Goal: Book appointment/travel/reservation

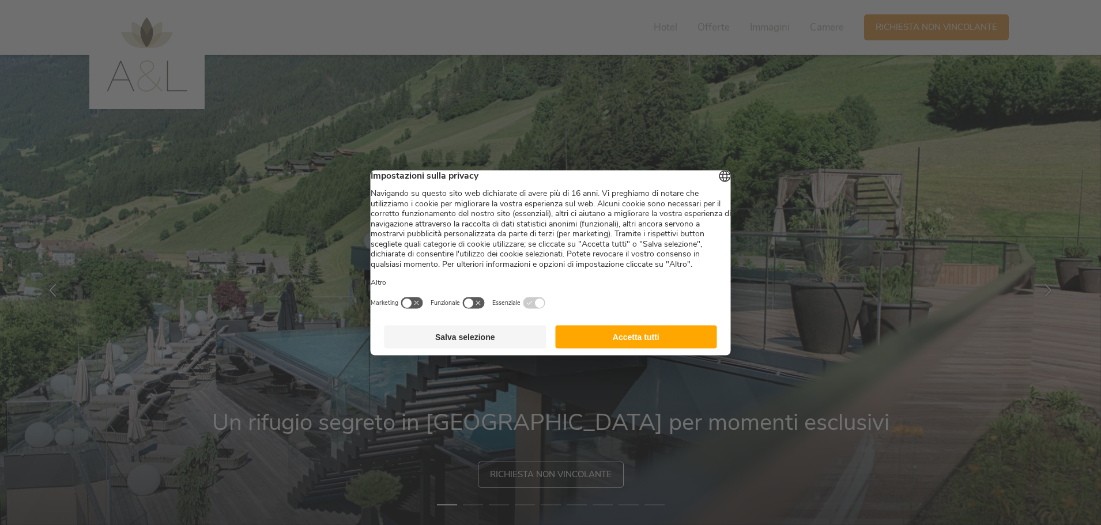
click at [604, 346] on button "Accetta tutti" at bounding box center [636, 336] width 162 height 23
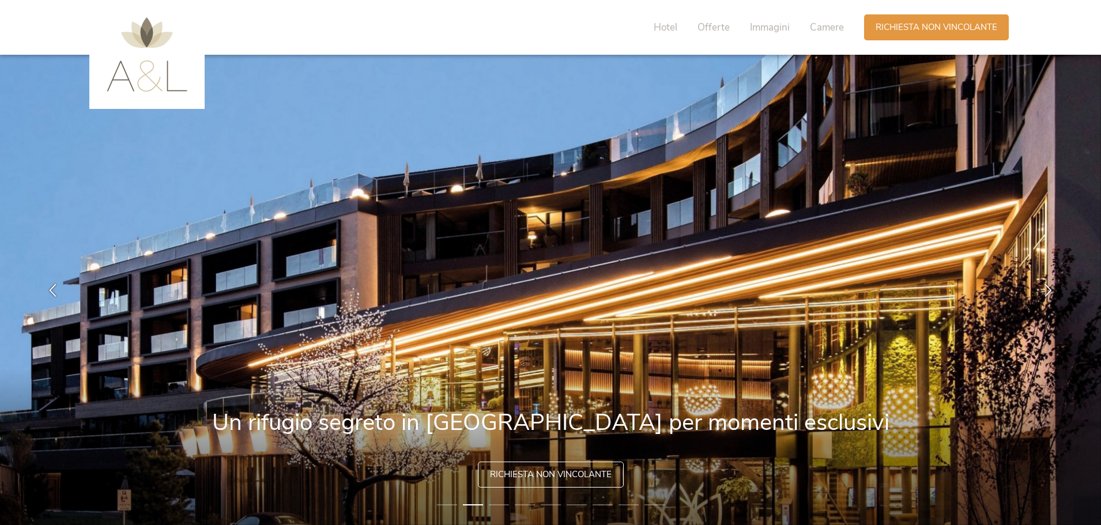
drag, startPoint x: 712, startPoint y: 374, endPoint x: 401, endPoint y: 335, distance: 313.3
click at [383, 335] on img at bounding box center [550, 290] width 1101 height 471
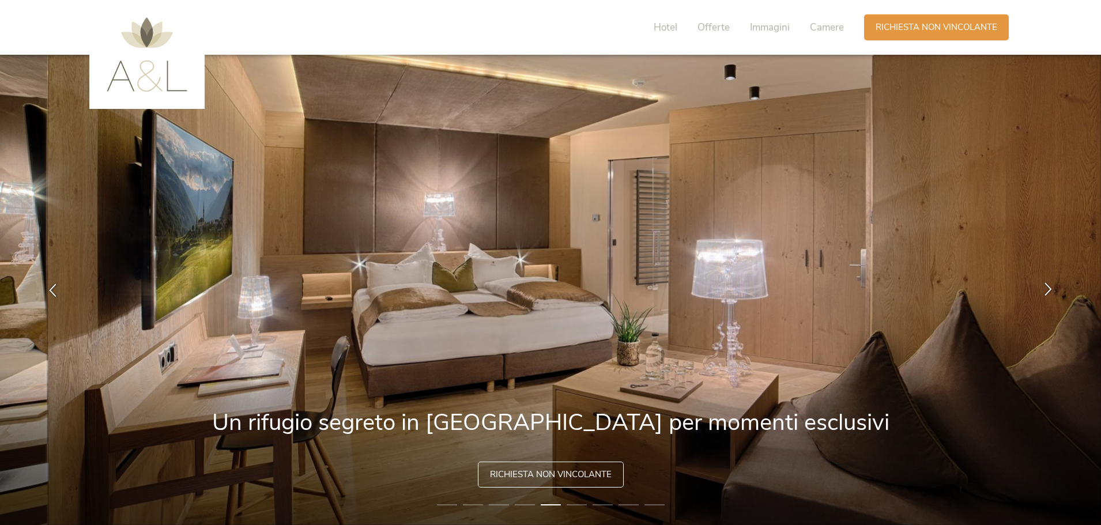
click at [1048, 291] on icon at bounding box center [1048, 289] width 13 height 13
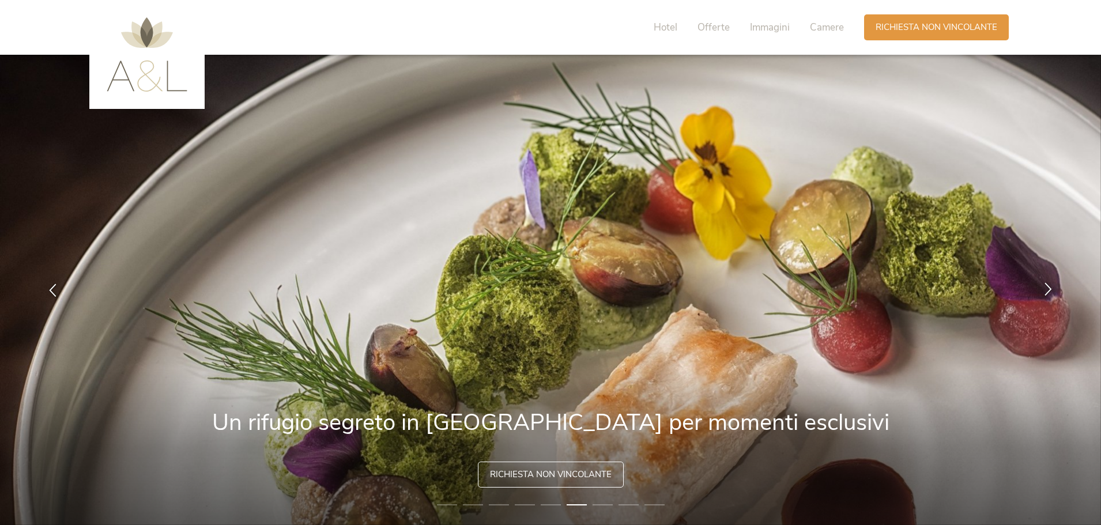
click at [1048, 291] on icon at bounding box center [1048, 289] width 13 height 13
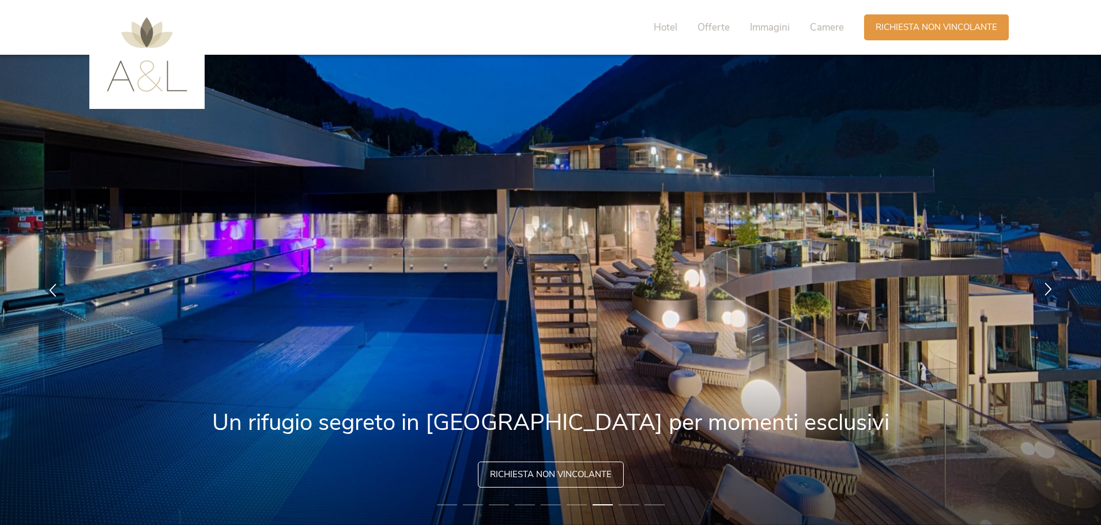
click at [1048, 291] on icon at bounding box center [1048, 289] width 13 height 13
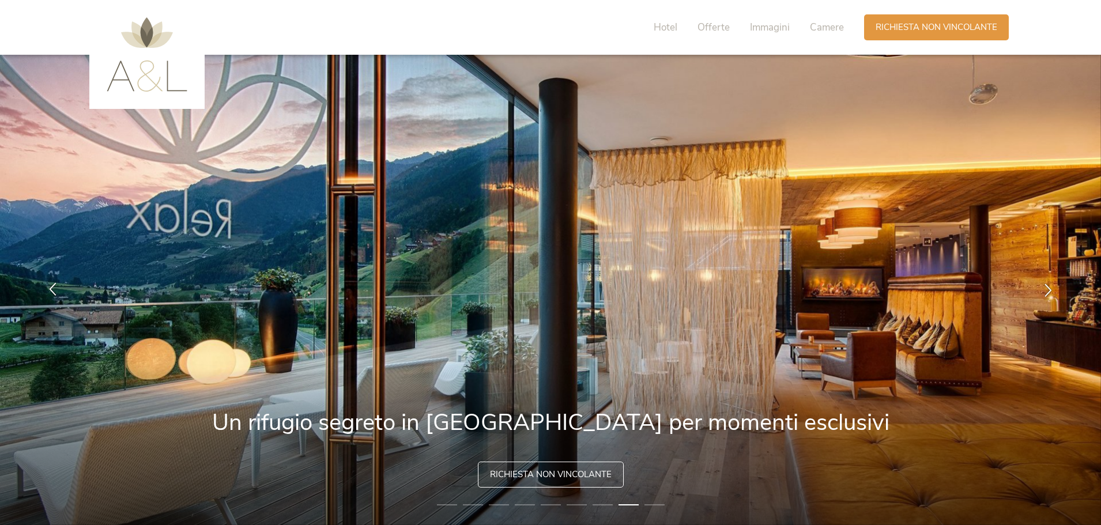
click at [54, 287] on icon at bounding box center [52, 289] width 13 height 13
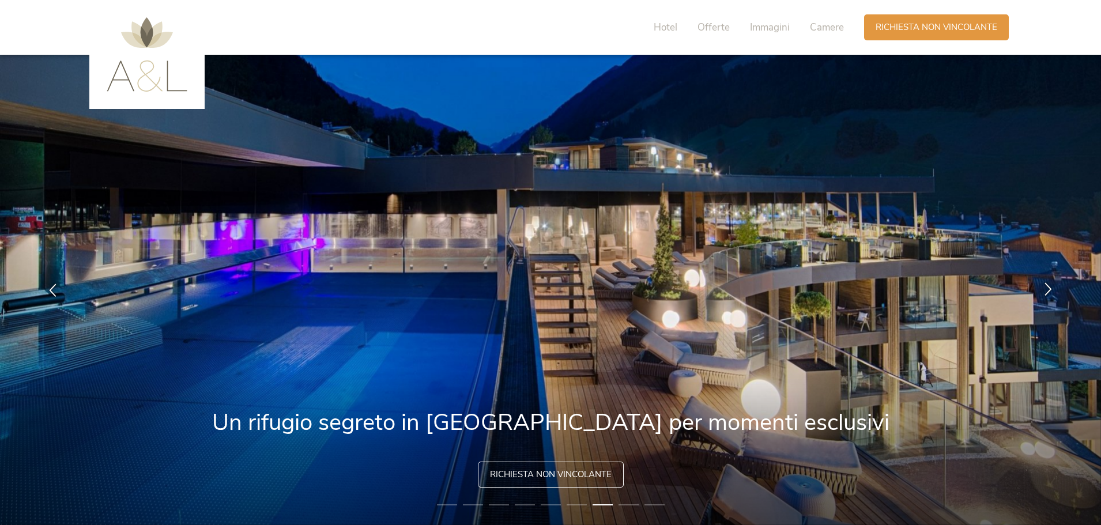
click at [1052, 295] on icon at bounding box center [1048, 289] width 13 height 13
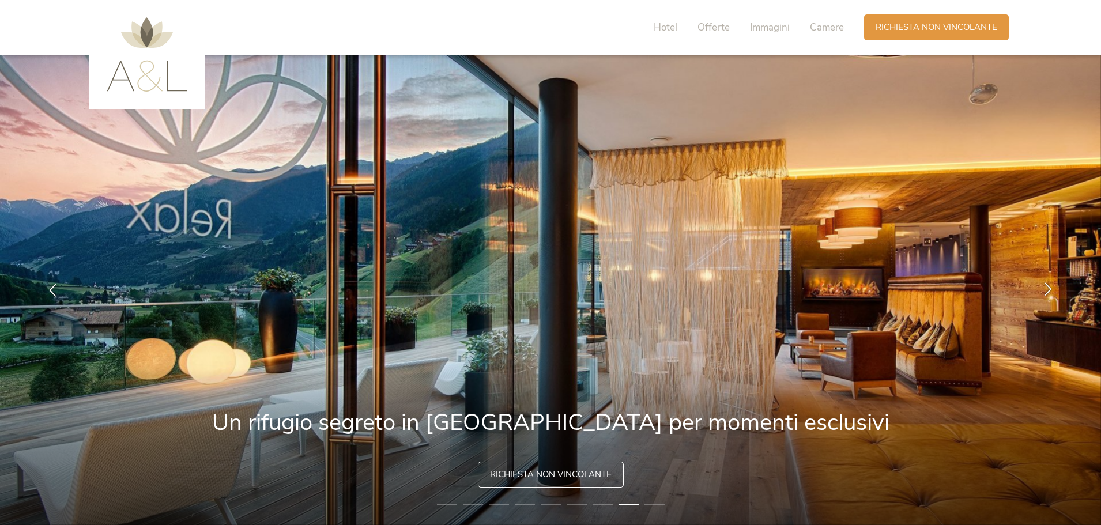
click at [1050, 292] on icon at bounding box center [1048, 289] width 13 height 13
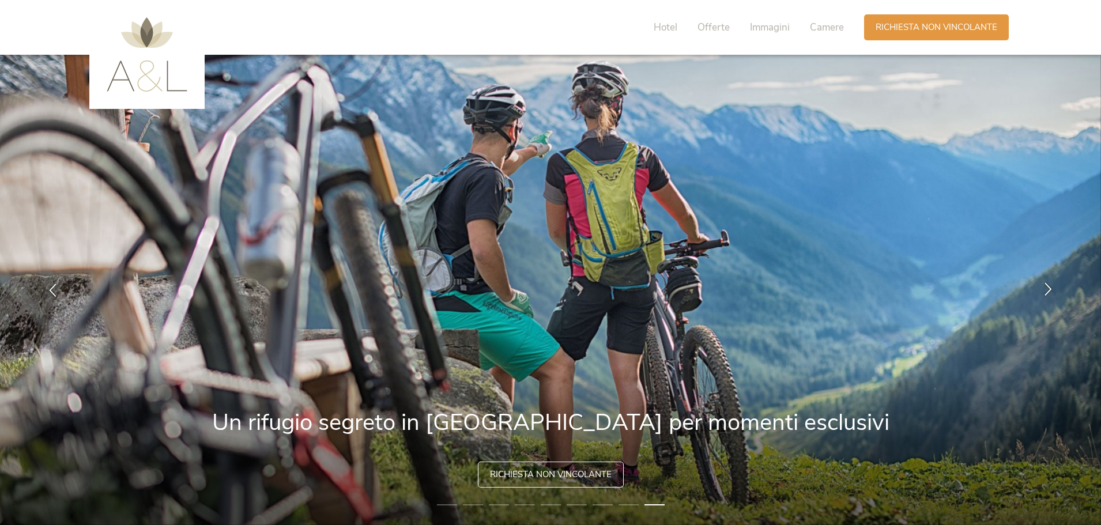
click at [1050, 292] on icon at bounding box center [1048, 289] width 13 height 13
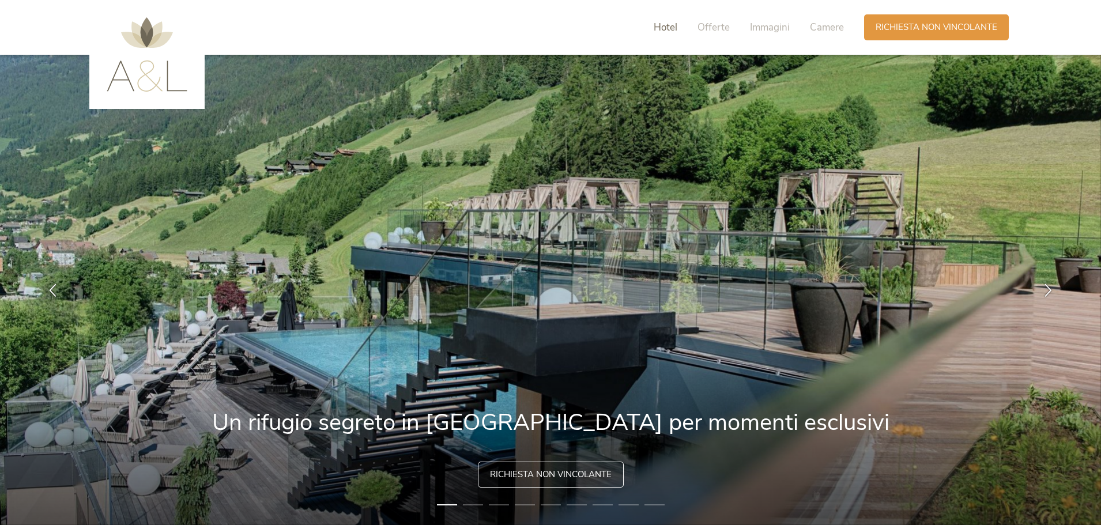
click at [666, 23] on span "Hotel" at bounding box center [666, 27] width 24 height 13
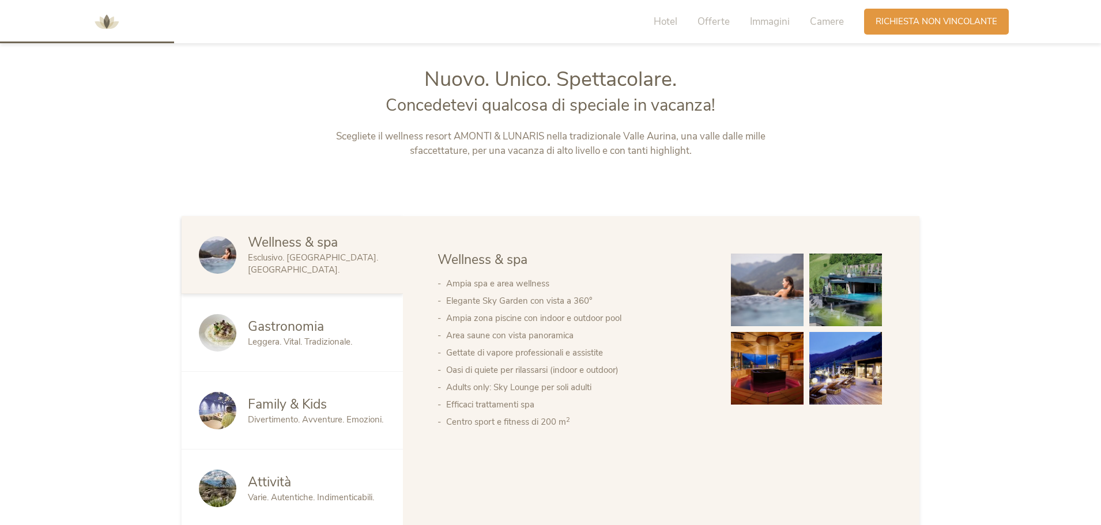
scroll to position [565, 0]
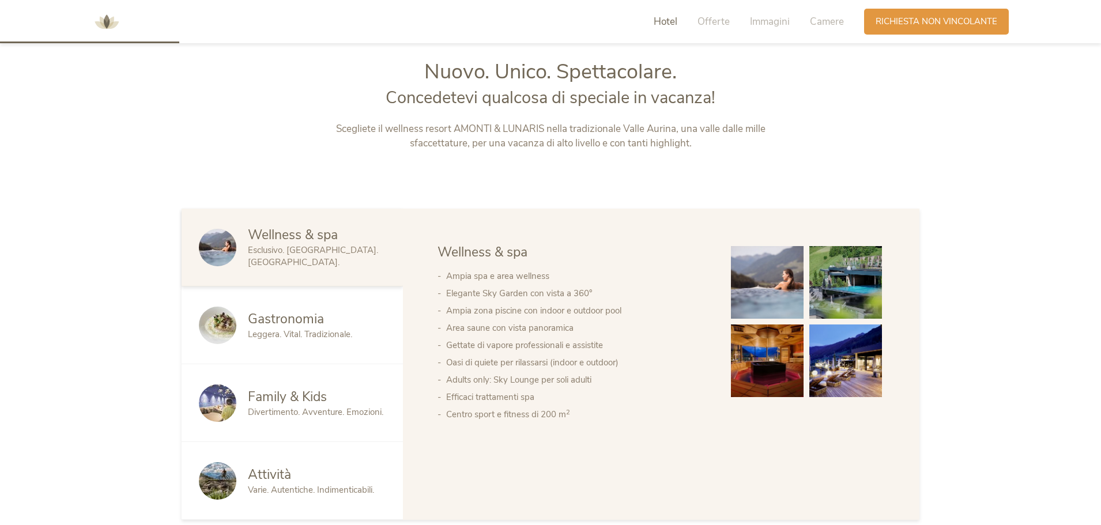
click at [785, 300] on img at bounding box center [767, 282] width 73 height 73
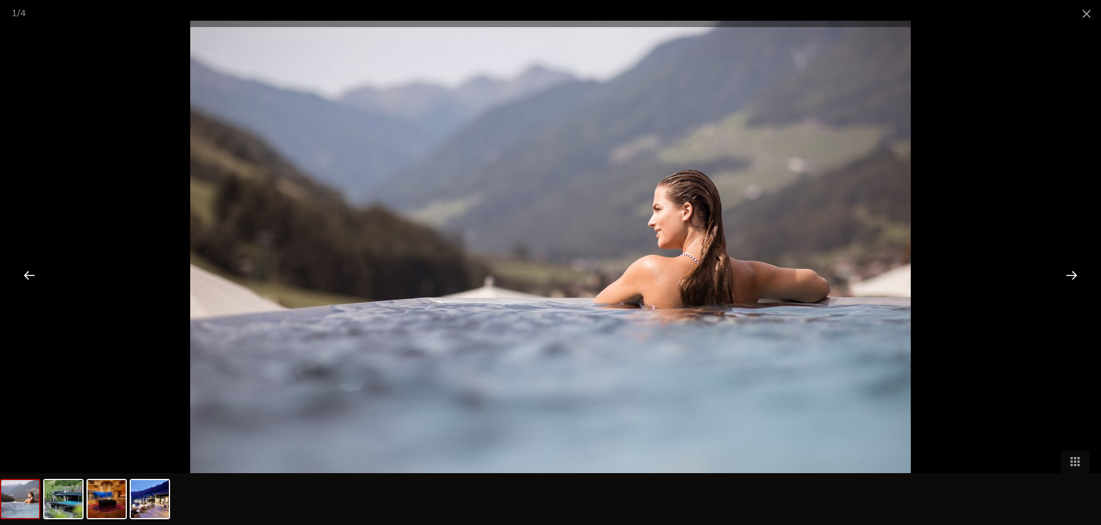
click at [1068, 274] on div at bounding box center [1072, 275] width 36 height 36
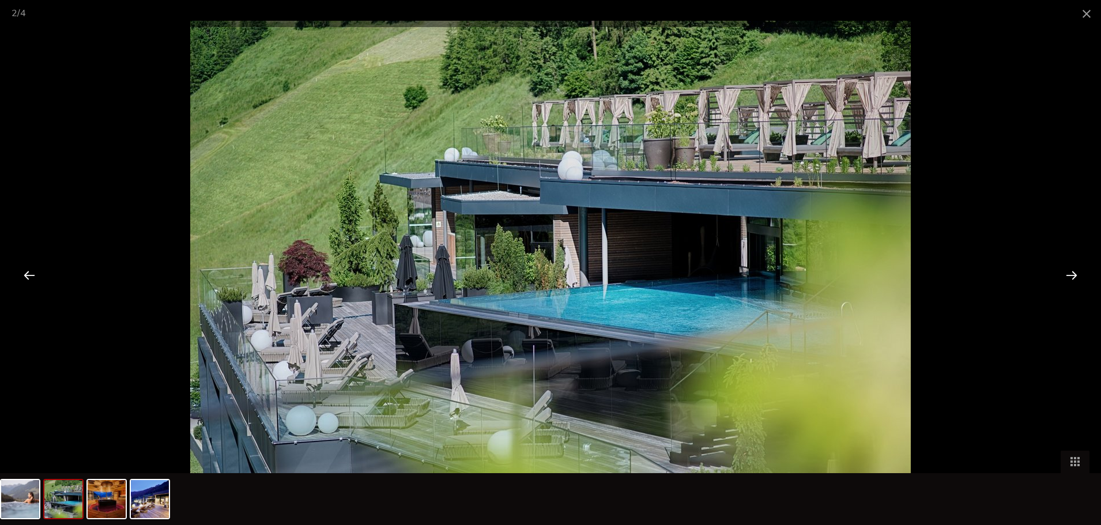
click at [1068, 274] on div at bounding box center [1072, 275] width 36 height 36
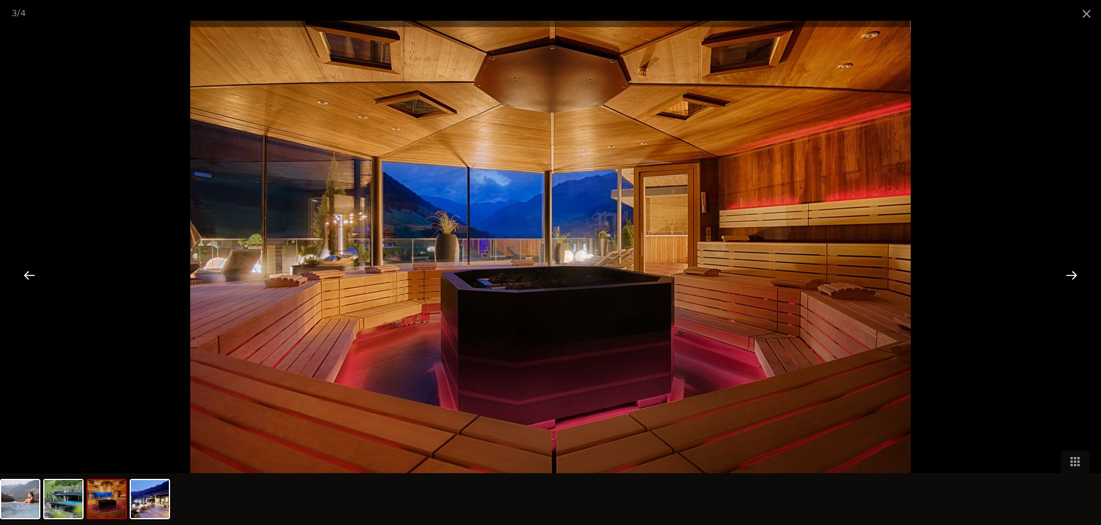
click at [1068, 274] on div at bounding box center [1072, 275] width 36 height 36
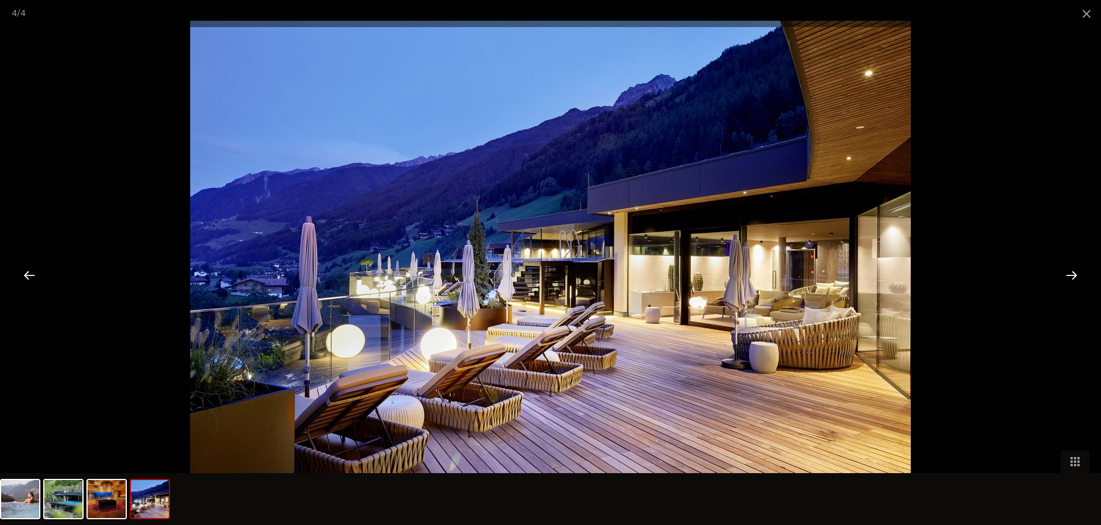
click at [1068, 274] on div at bounding box center [1072, 275] width 36 height 36
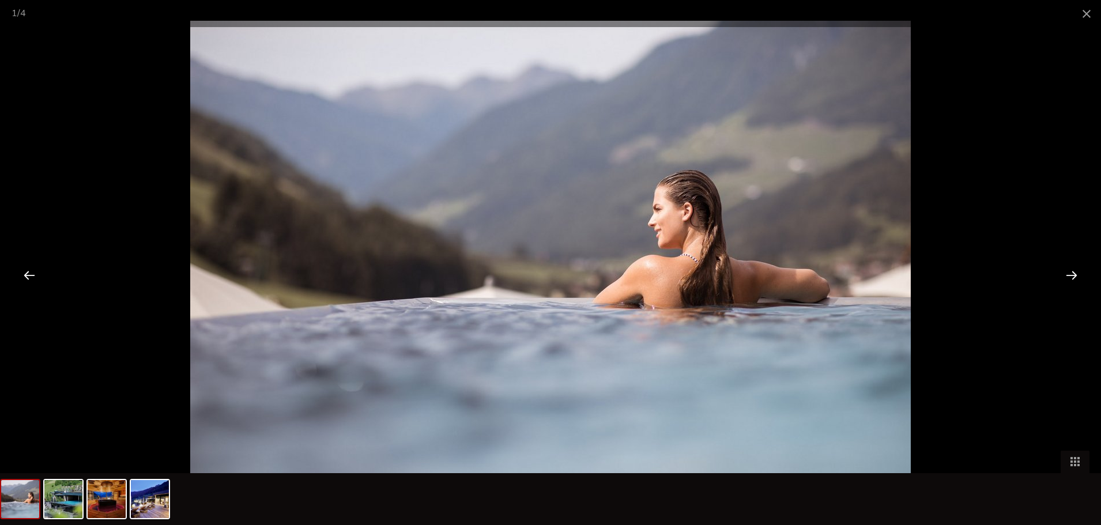
click at [1068, 274] on div at bounding box center [1072, 275] width 36 height 36
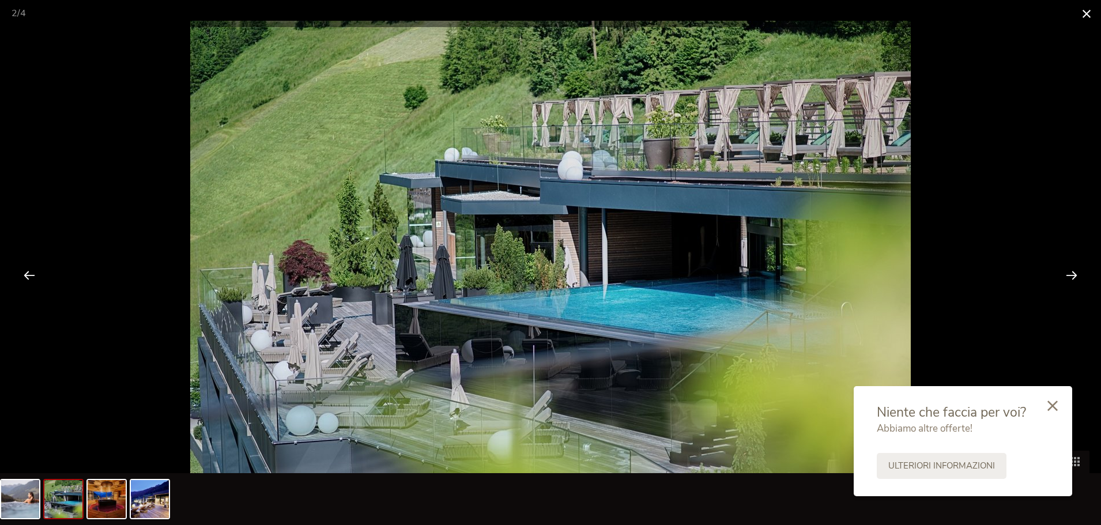
click at [1090, 17] on span at bounding box center [1087, 13] width 29 height 27
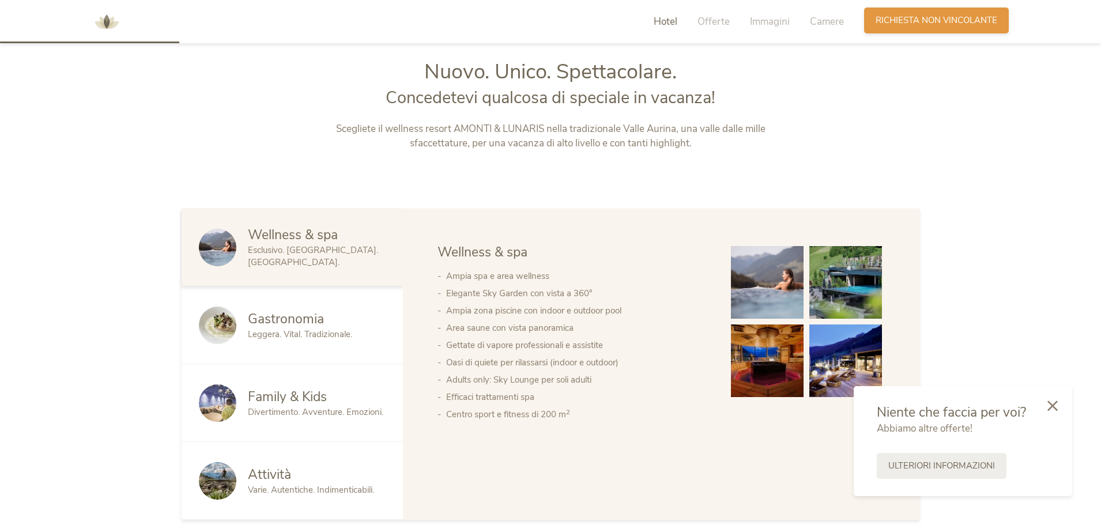
click at [897, 25] on span "Richiesta non vincolante" at bounding box center [937, 20] width 122 height 12
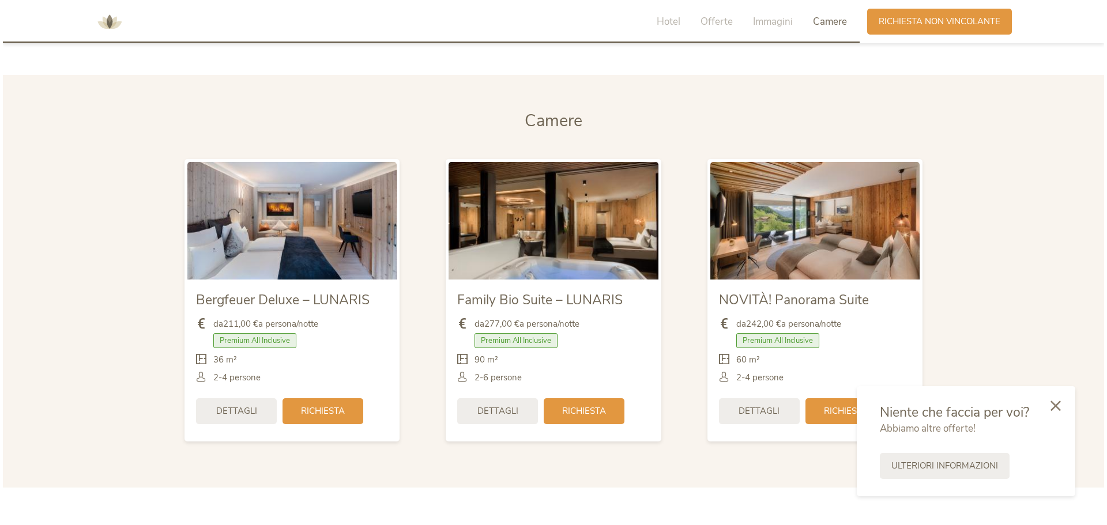
scroll to position [2725, 0]
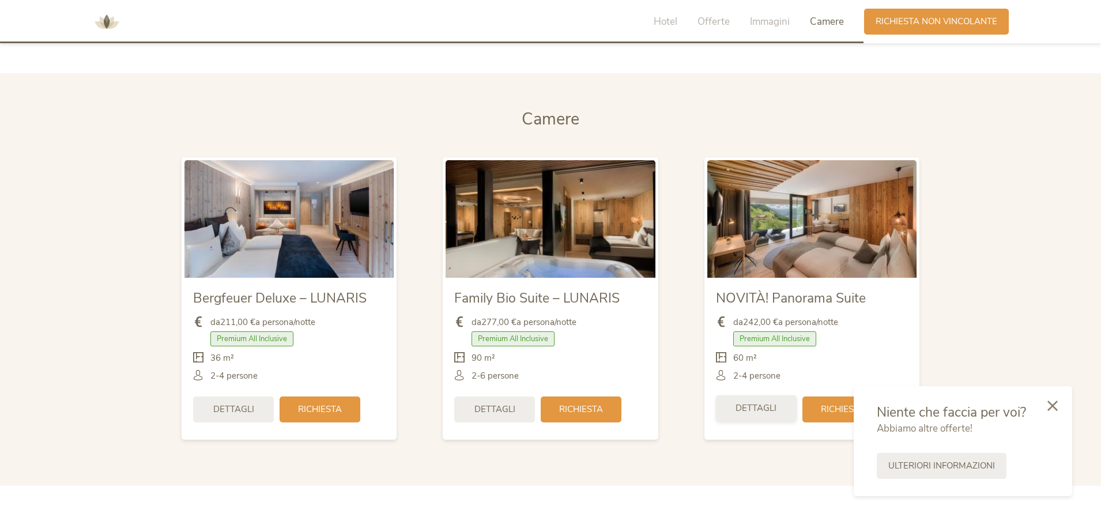
click at [768, 407] on span "Dettagli" at bounding box center [756, 408] width 41 height 12
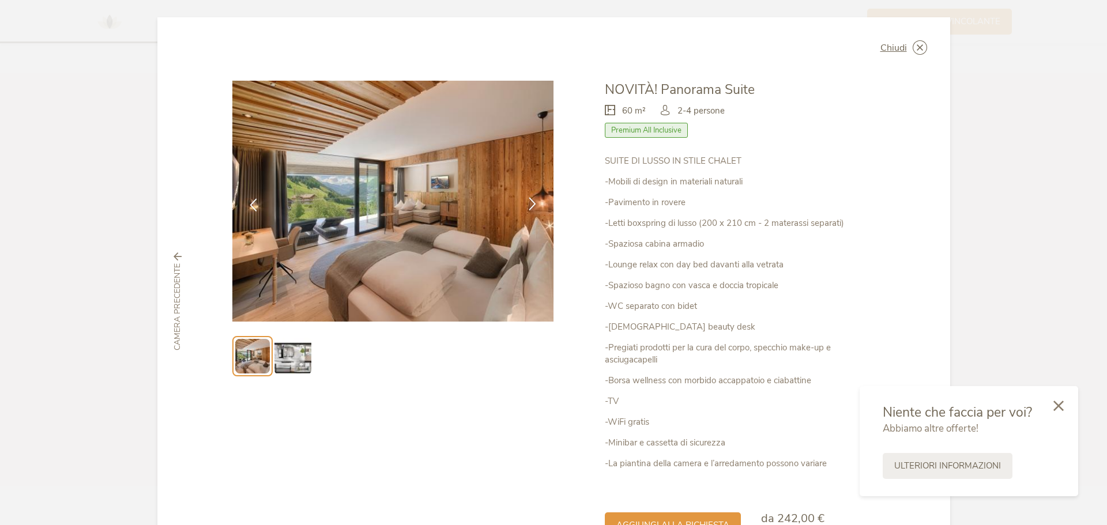
click at [534, 204] on icon at bounding box center [532, 203] width 13 height 13
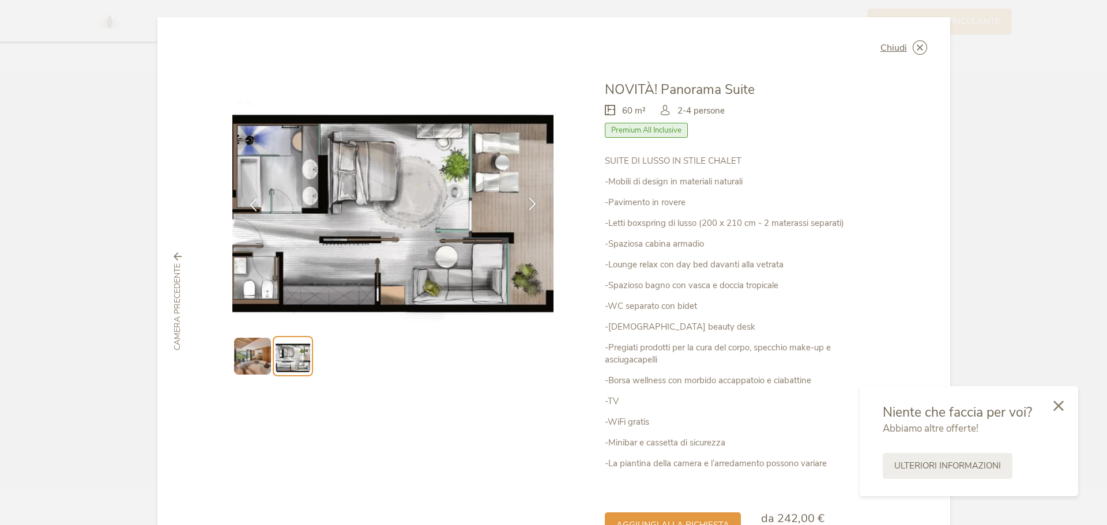
click at [528, 205] on icon at bounding box center [532, 203] width 13 height 13
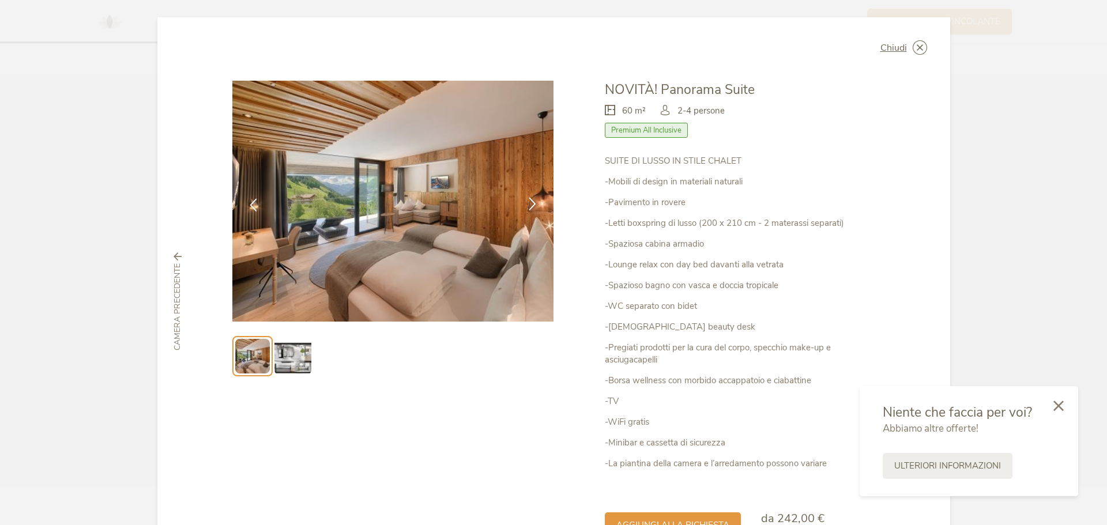
click at [528, 205] on icon at bounding box center [532, 203] width 13 height 13
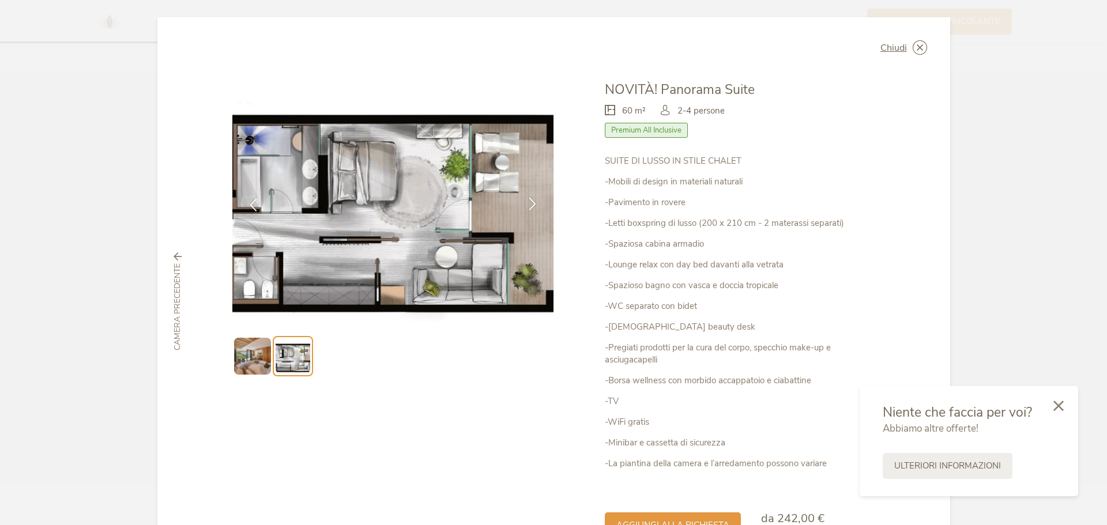
click at [528, 205] on icon at bounding box center [532, 203] width 13 height 13
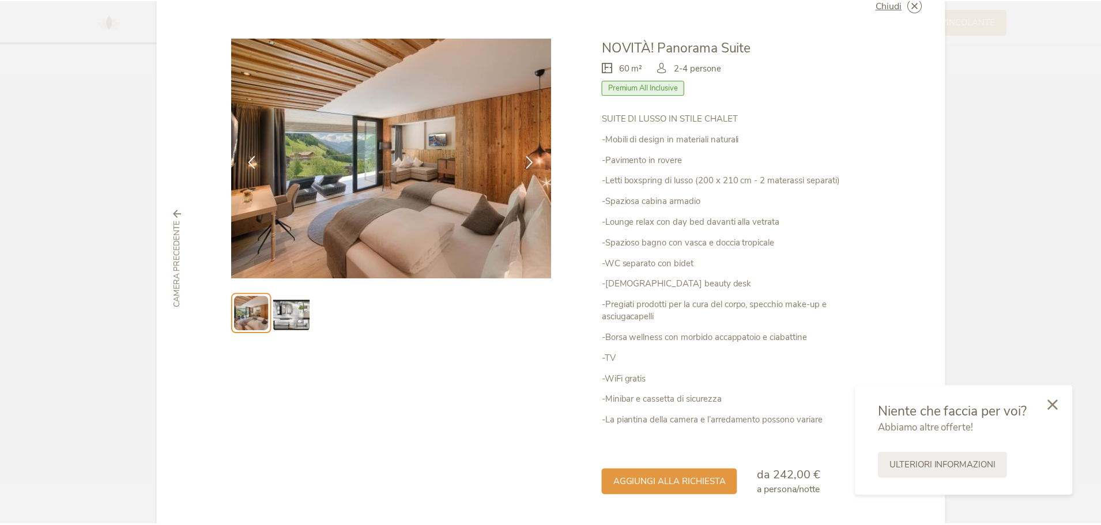
scroll to position [0, 0]
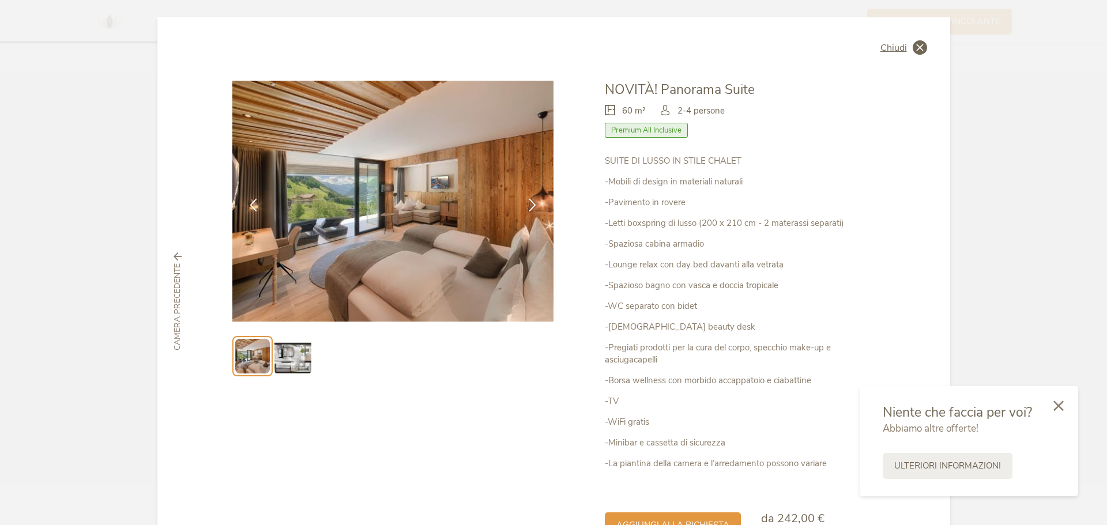
click at [919, 49] on icon at bounding box center [920, 47] width 14 height 14
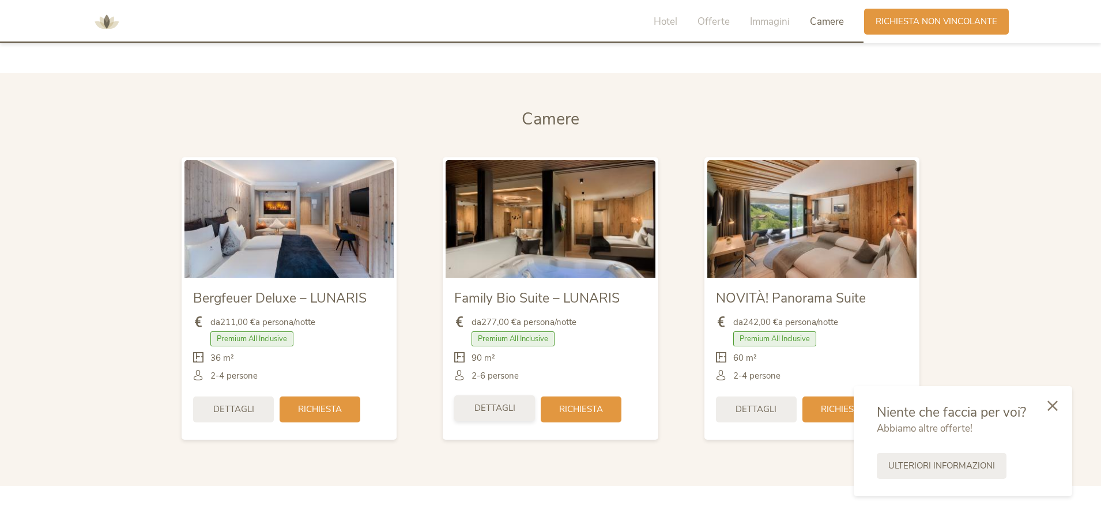
click at [503, 405] on span "Dettagli" at bounding box center [495, 408] width 41 height 12
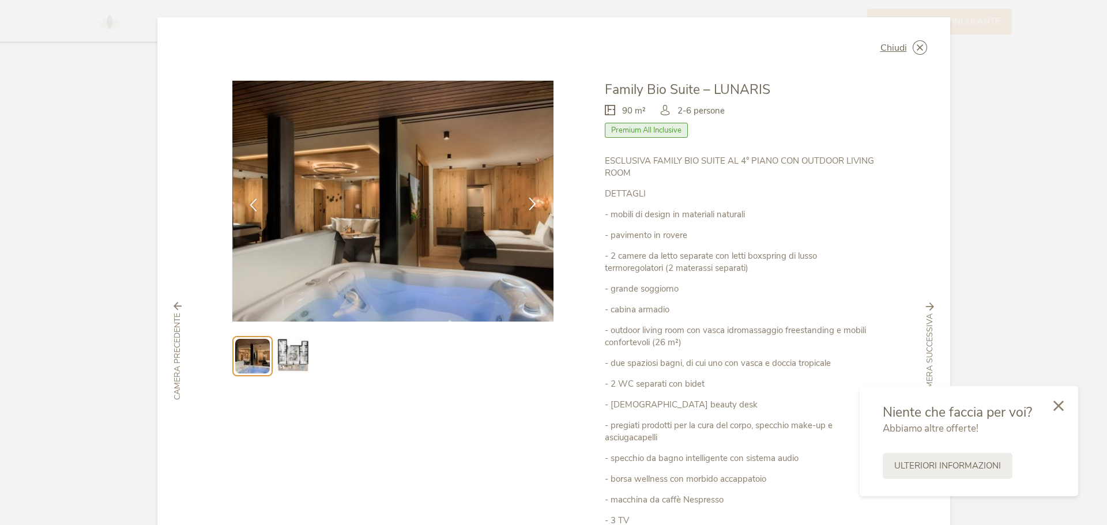
click at [528, 205] on icon at bounding box center [532, 203] width 13 height 13
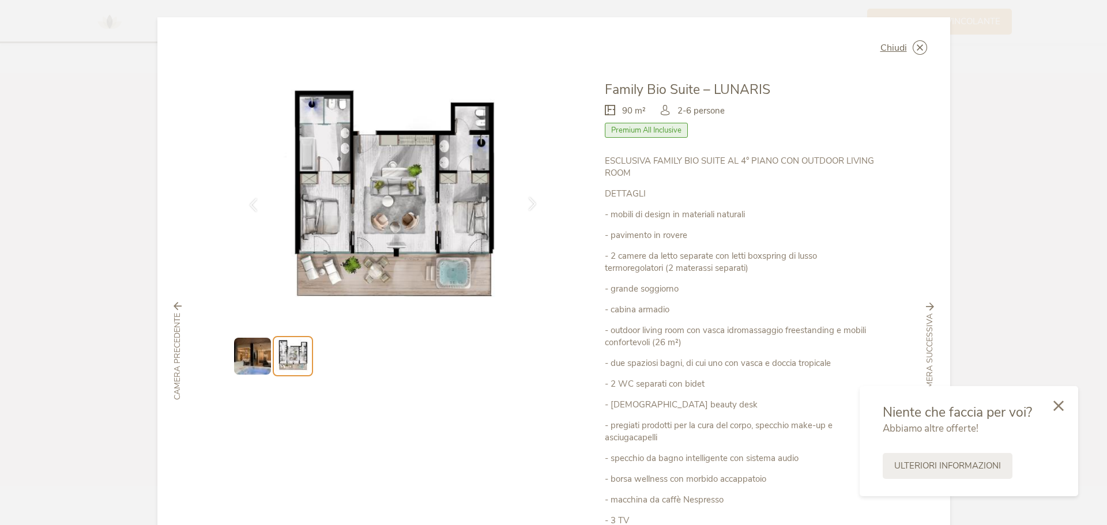
click at [530, 199] on icon at bounding box center [532, 203] width 13 height 13
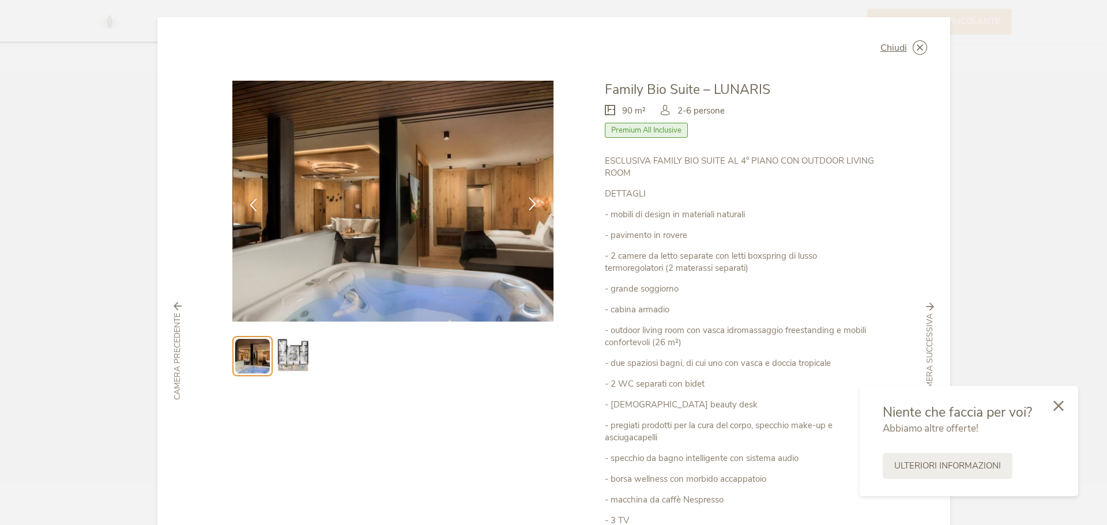
click at [529, 203] on icon at bounding box center [532, 203] width 13 height 13
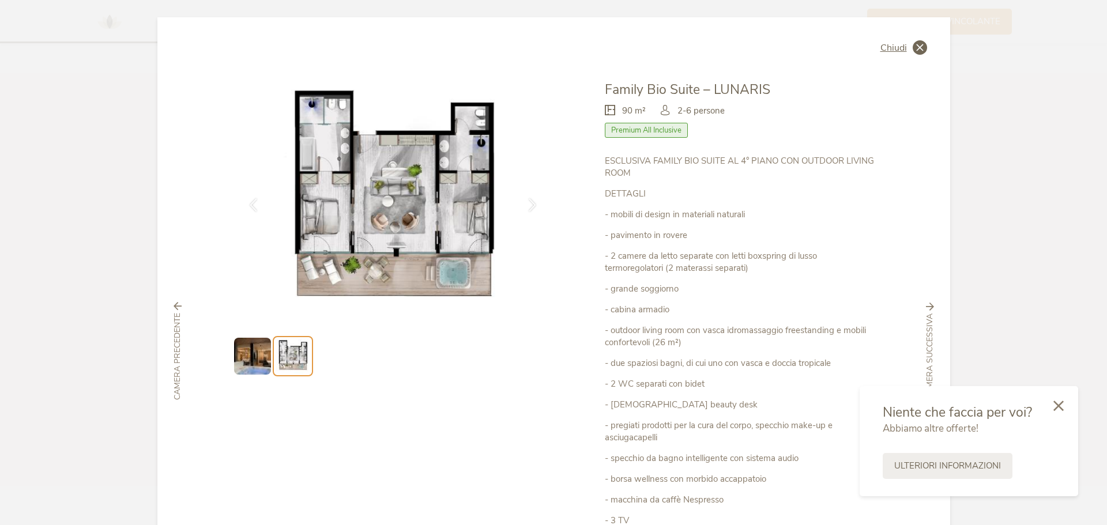
click at [918, 49] on icon at bounding box center [920, 47] width 14 height 14
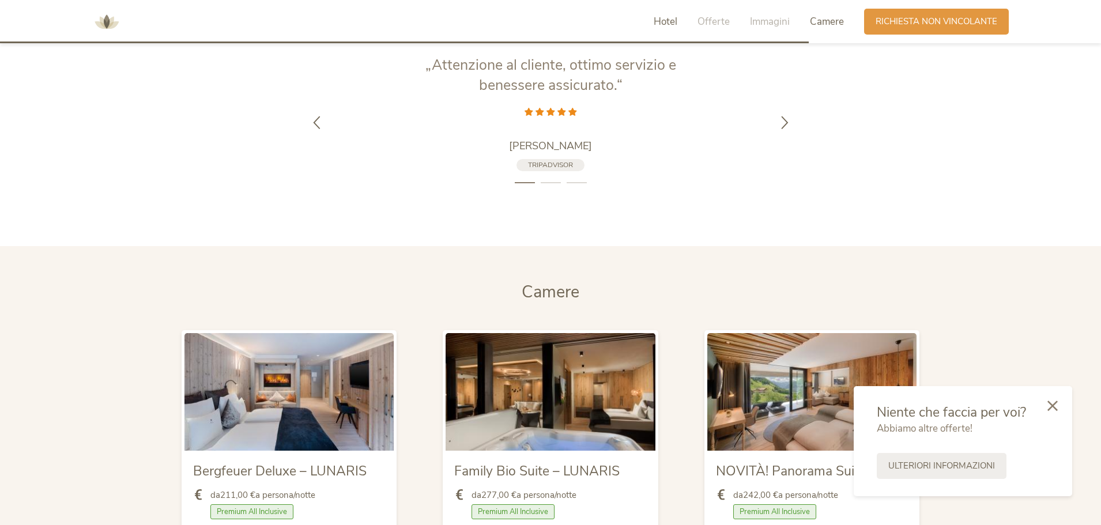
click at [661, 20] on span "Hotel" at bounding box center [666, 21] width 24 height 13
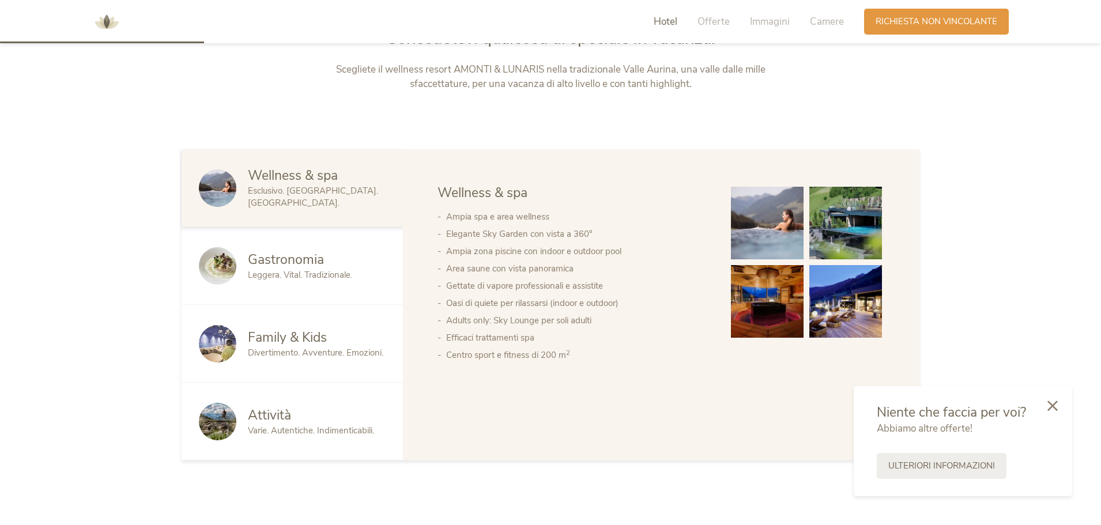
scroll to position [565, 0]
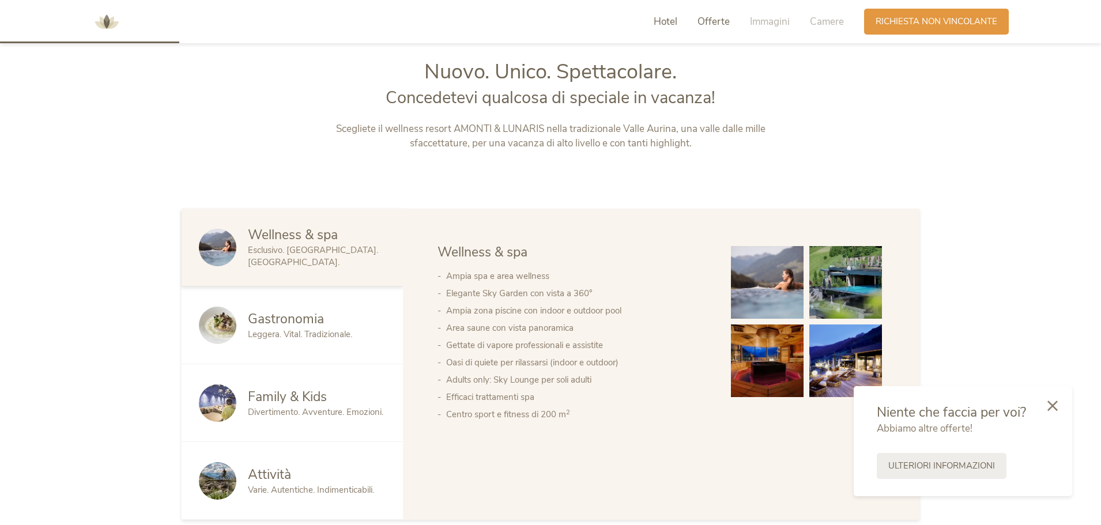
click at [713, 18] on span "Offerte" at bounding box center [714, 21] width 32 height 13
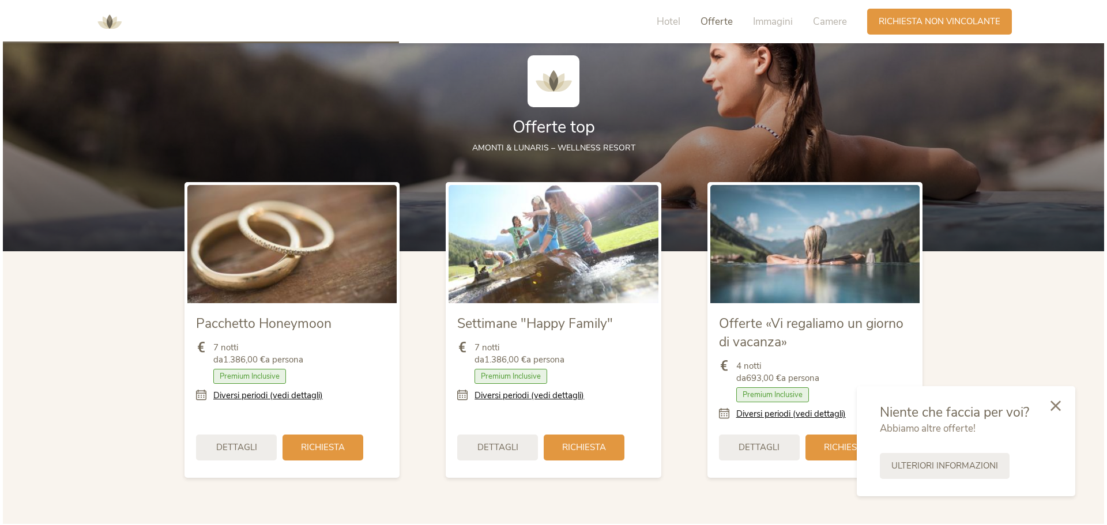
scroll to position [1307, 0]
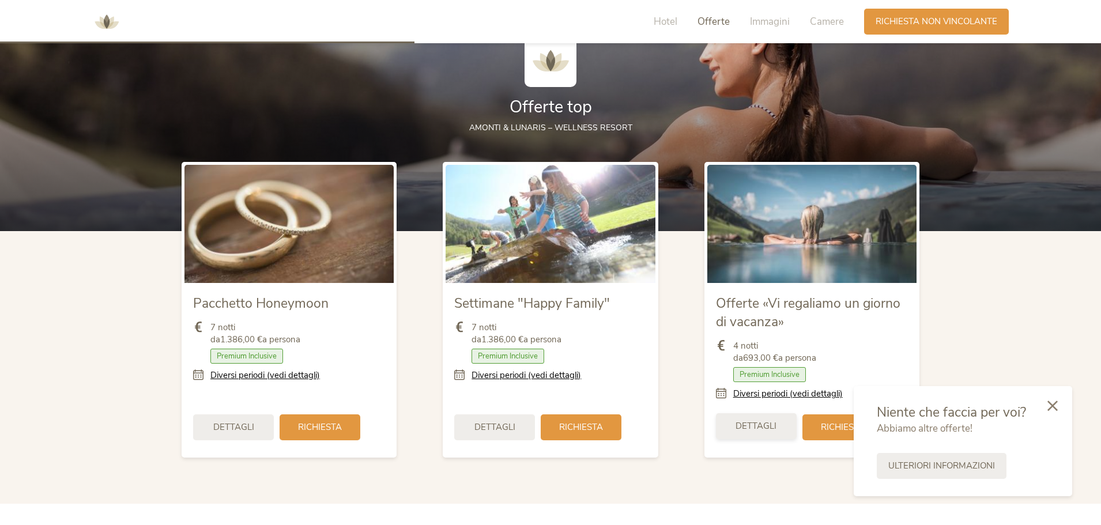
click at [764, 422] on span "Dettagli" at bounding box center [756, 426] width 41 height 12
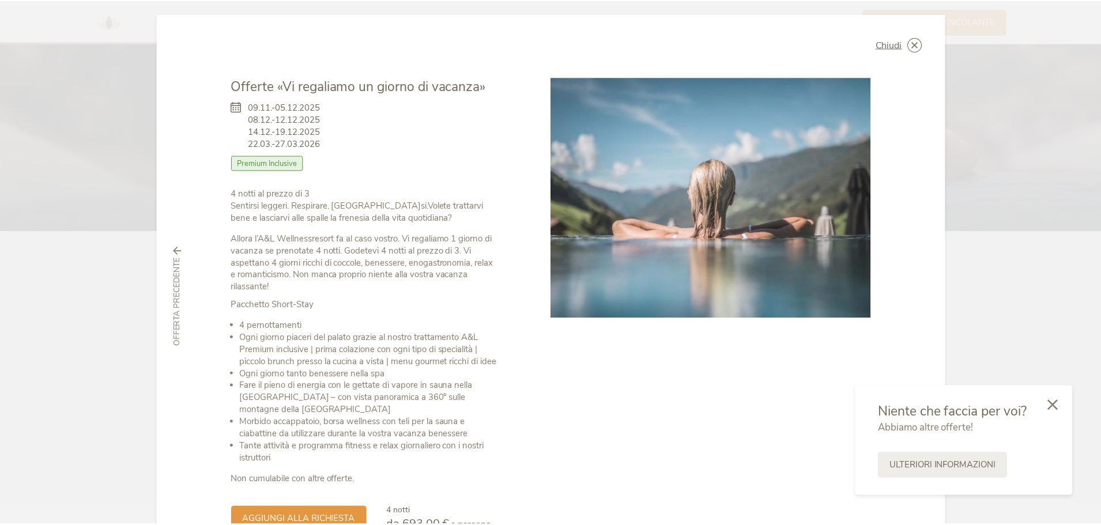
scroll to position [0, 0]
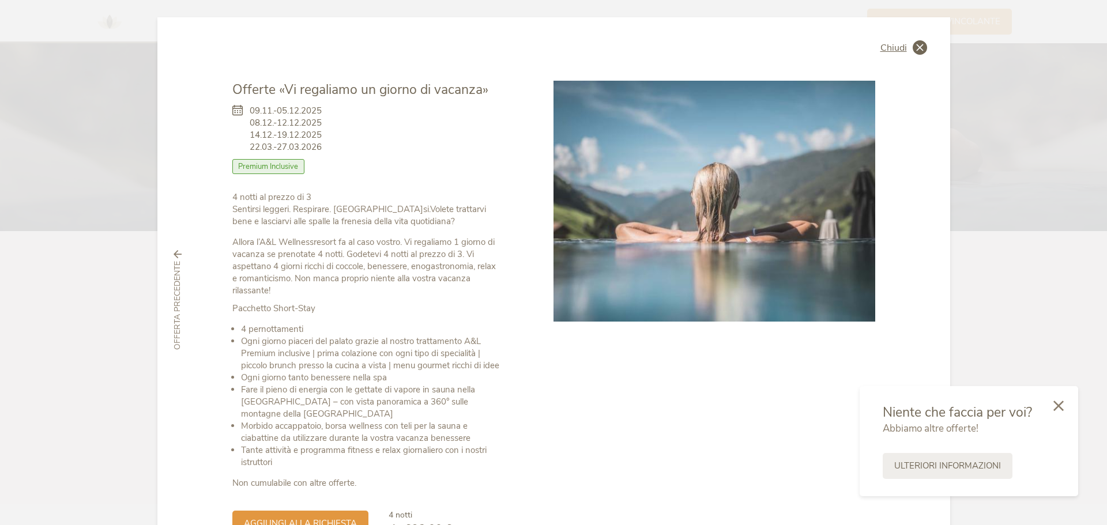
click at [913, 48] on icon at bounding box center [920, 47] width 14 height 14
